Goal: Transaction & Acquisition: Purchase product/service

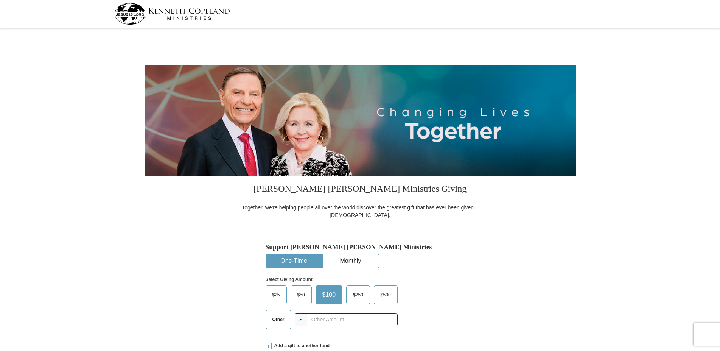
select select "WA"
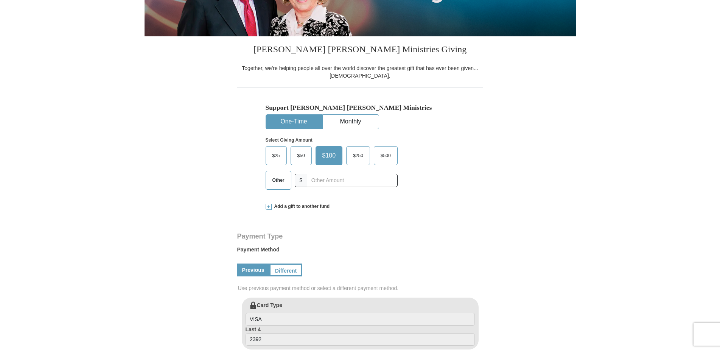
scroll to position [154, 0]
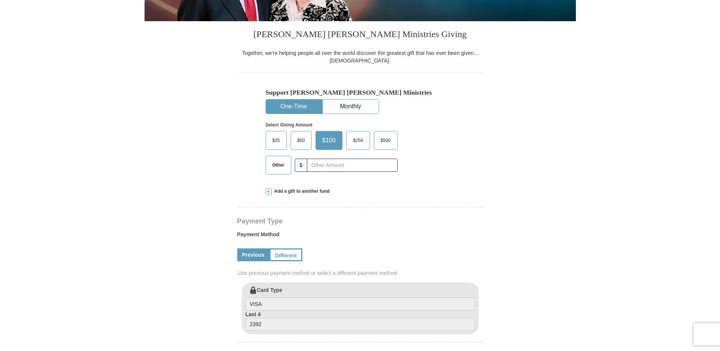
drag, startPoint x: 279, startPoint y: 169, endPoint x: 307, endPoint y: 165, distance: 27.8
click at [279, 168] on span "Other" at bounding box center [278, 164] width 20 height 11
click at [0, 0] on input "Other" at bounding box center [0, 0] width 0 height 0
drag, startPoint x: 323, startPoint y: 165, endPoint x: 317, endPoint y: 169, distance: 6.8
click at [323, 165] on input "text" at bounding box center [352, 164] width 84 height 13
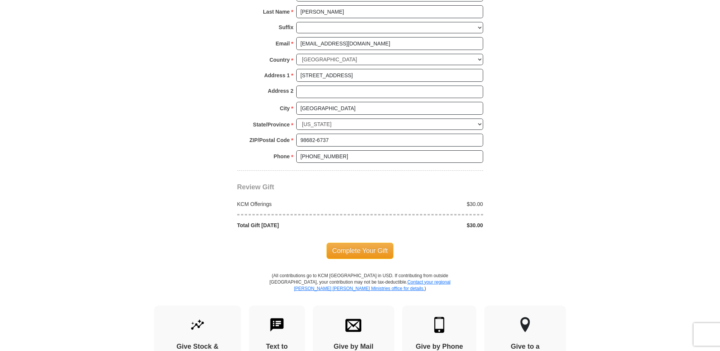
scroll to position [540, 0]
type input "30"
click at [358, 249] on span "Complete Your Gift" at bounding box center [359, 250] width 67 height 16
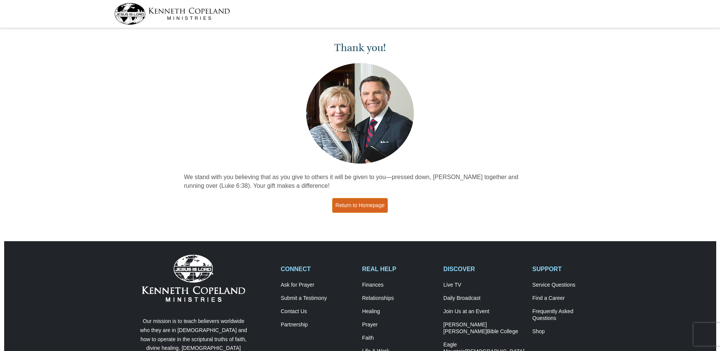
drag, startPoint x: 354, startPoint y: 206, endPoint x: 340, endPoint y: 198, distance: 16.6
click at [355, 205] on link "Return to Homepage" at bounding box center [360, 205] width 56 height 15
